Goal: Information Seeking & Learning: Find specific fact

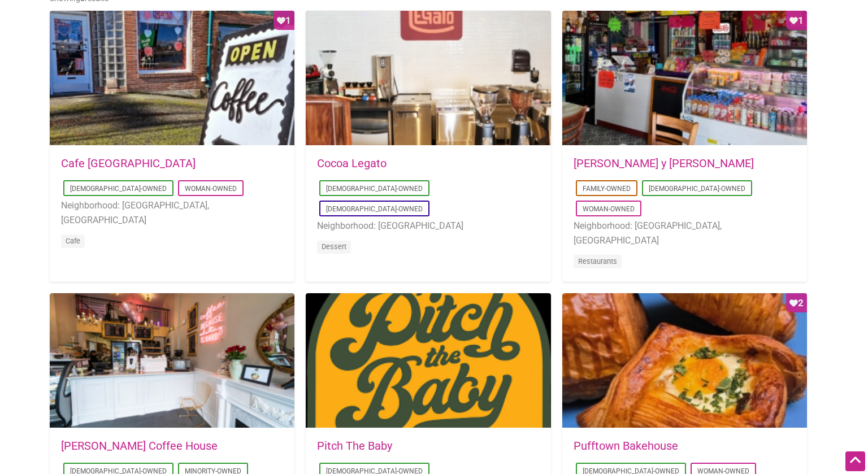
scroll to position [535, 0]
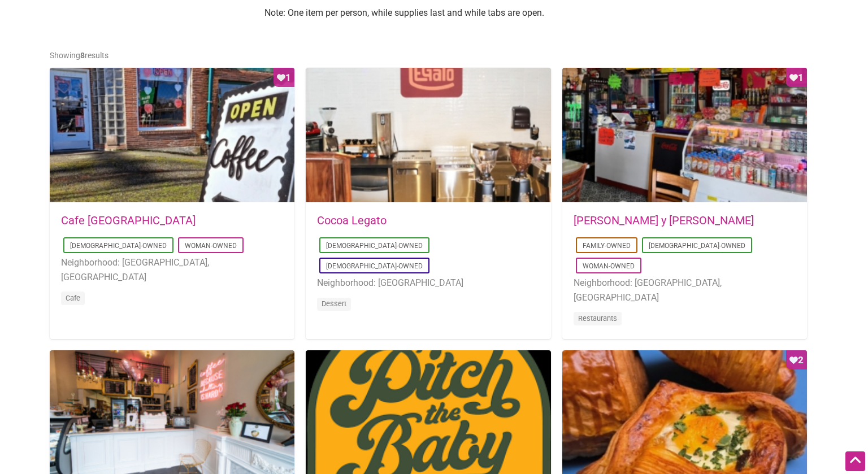
click at [354, 219] on link "Cocoa Legato" at bounding box center [352, 221] width 70 height 14
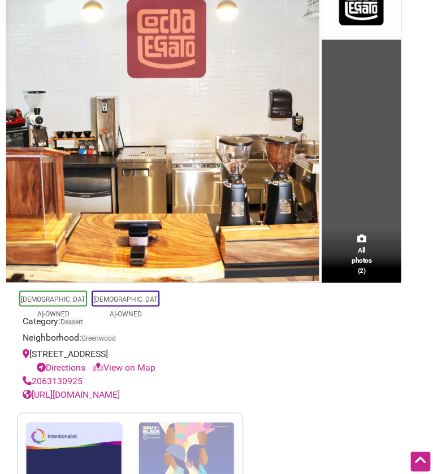
scroll to position [314, 0]
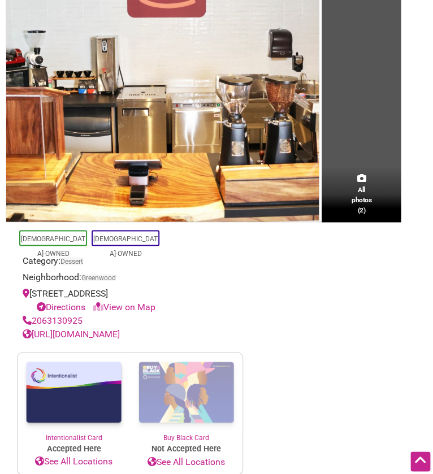
click at [83, 294] on div "8420 Greenwood Ave N suite C Directions View on Map" at bounding box center [130, 300] width 215 height 27
copy div "8420 Greenwood Ave N suite C"
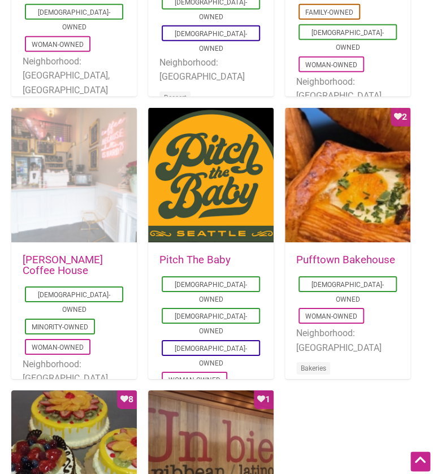
scroll to position [724, 0]
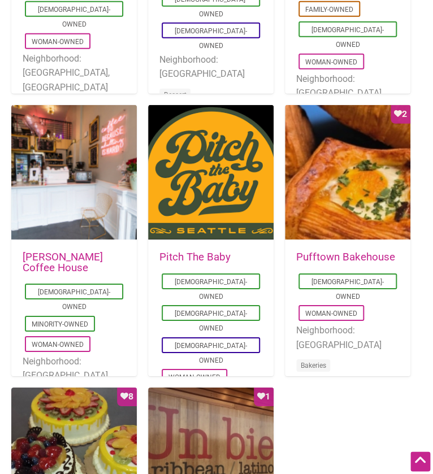
click at [60, 257] on link "[PERSON_NAME] Coffee House" at bounding box center [63, 262] width 80 height 23
click at [176, 253] on link "Pitch The Baby" at bounding box center [194, 257] width 71 height 12
click at [310, 257] on link "Pufftown Bakehouse" at bounding box center [345, 257] width 99 height 12
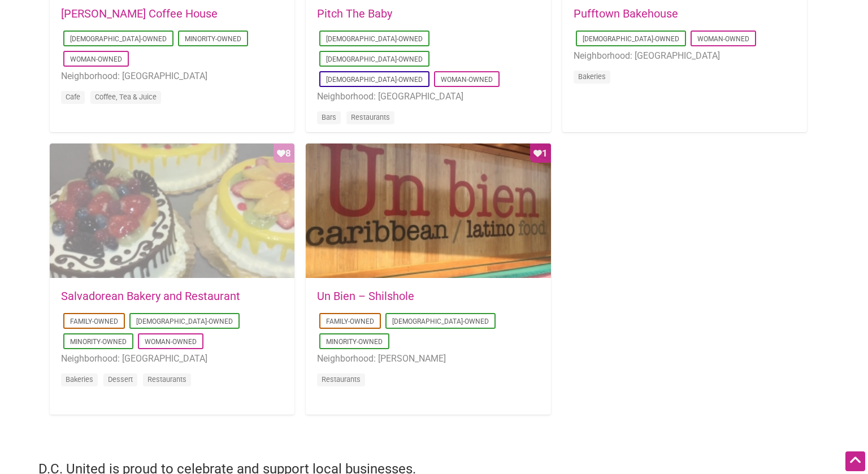
scroll to position [0, 0]
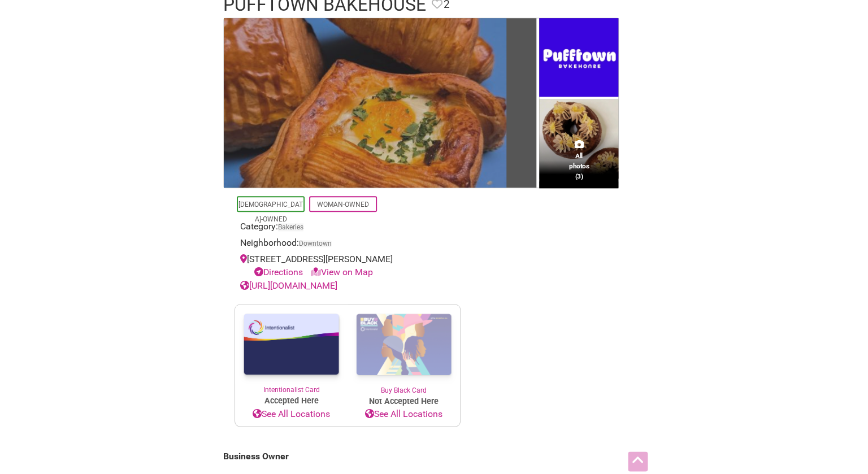
scroll to position [194, 0]
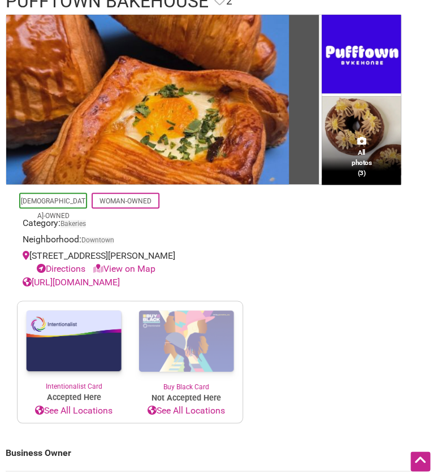
click at [70, 279] on link "[URL][DOMAIN_NAME]" at bounding box center [71, 282] width 97 height 11
